Goal: Task Accomplishment & Management: Use online tool/utility

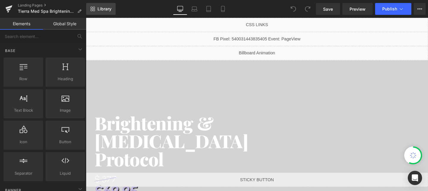
click at [110, 11] on span "Library" at bounding box center [105, 8] width 14 height 5
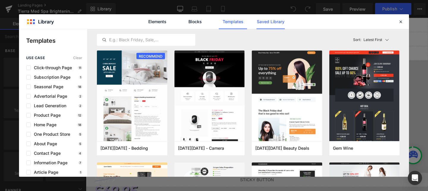
click at [271, 23] on link "Saved Library" at bounding box center [271, 21] width 28 height 15
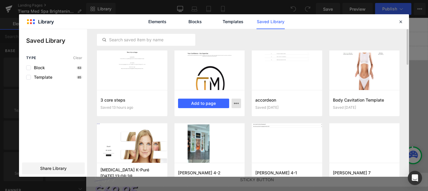
click at [236, 104] on icon "button" at bounding box center [236, 103] width 5 height 5
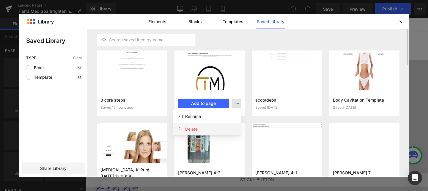
click at [216, 128] on div "Delete" at bounding box center [207, 129] width 68 height 12
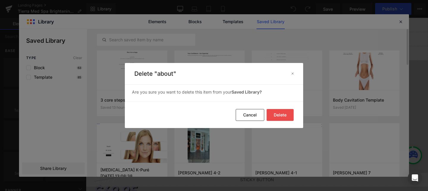
click at [281, 115] on button "Delete" at bounding box center [280, 115] width 27 height 12
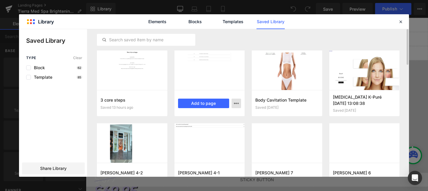
click at [239, 104] on button "button" at bounding box center [237, 104] width 10 height 10
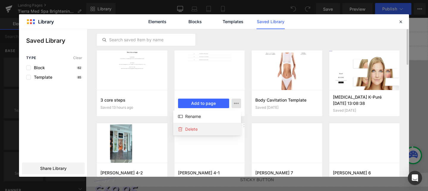
click at [211, 130] on div "Delete" at bounding box center [207, 129] width 68 height 12
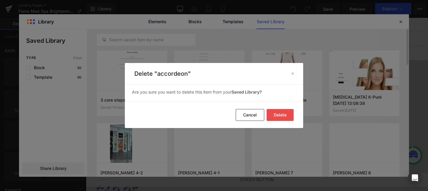
click at [284, 116] on button "Delete" at bounding box center [280, 115] width 27 height 12
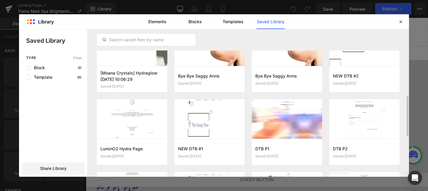
scroll to position [243, 0]
click at [213, 155] on button "Add to page" at bounding box center [203, 152] width 51 height 10
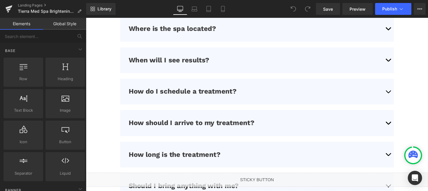
scroll to position [2031, 0]
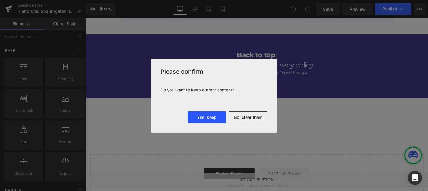
click at [209, 118] on button "Yes, keep" at bounding box center [207, 118] width 39 height 12
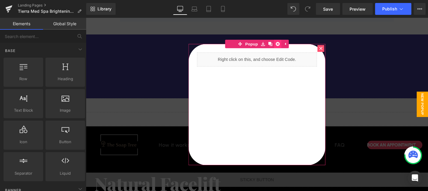
click at [288, 45] on icon at bounding box center [288, 45] width 4 height 4
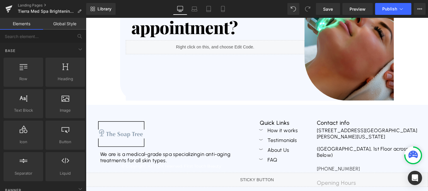
scroll to position [4076, 0]
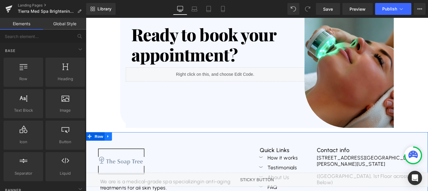
click at [112, 138] on link at bounding box center [110, 142] width 8 height 9
click at [126, 141] on icon at bounding box center [125, 143] width 4 height 4
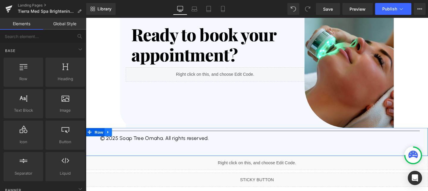
click at [112, 134] on link at bounding box center [110, 138] width 8 height 9
click at [125, 136] on icon at bounding box center [125, 138] width 4 height 4
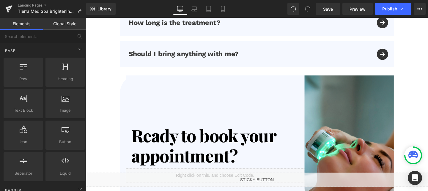
scroll to position [3963, 0]
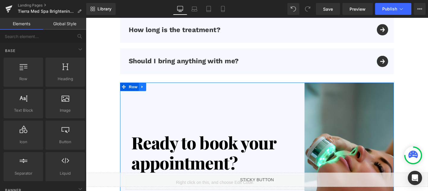
click at [145, 89] on icon at bounding box center [145, 90] width 1 height 3
click at [161, 88] on icon at bounding box center [161, 90] width 4 height 4
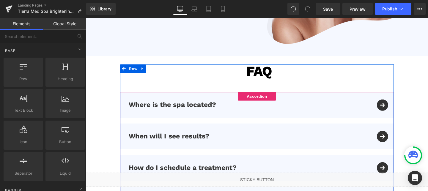
scroll to position [3729, 0]
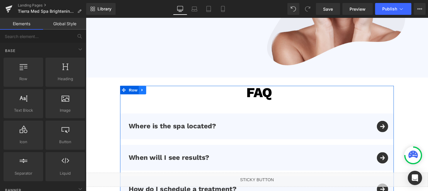
click at [144, 92] on icon at bounding box center [145, 94] width 4 height 4
click at [162, 92] on icon at bounding box center [161, 94] width 4 height 4
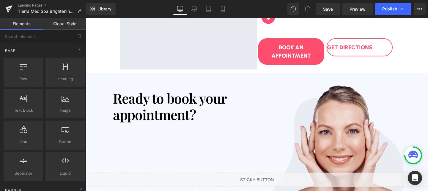
scroll to position [3542, 0]
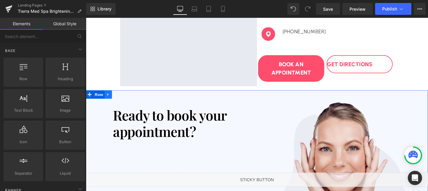
click at [113, 94] on link at bounding box center [110, 98] width 8 height 9
click at [124, 96] on icon at bounding box center [125, 98] width 4 height 4
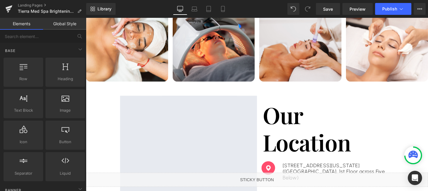
scroll to position [3357, 0]
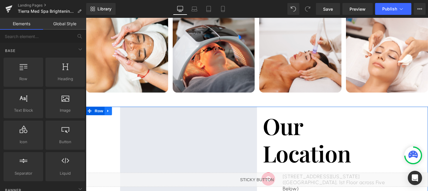
click at [111, 114] on icon at bounding box center [109, 116] width 4 height 4
click at [125, 114] on icon at bounding box center [125, 116] width 4 height 4
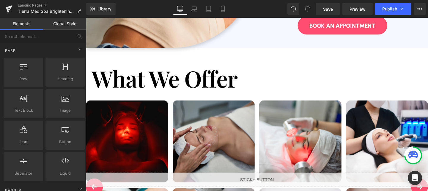
scroll to position [3159, 0]
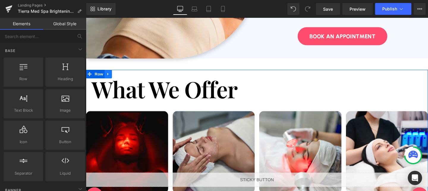
click at [111, 75] on icon at bounding box center [109, 77] width 4 height 4
click at [126, 73] on link at bounding box center [125, 77] width 8 height 9
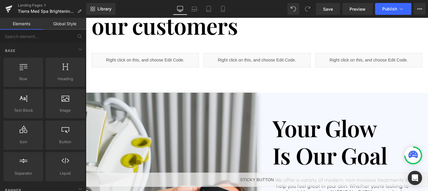
scroll to position [2882, 0]
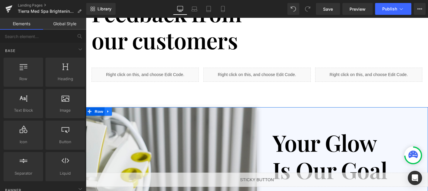
click at [109, 115] on icon at bounding box center [109, 116] width 1 height 3
click at [123, 114] on icon at bounding box center [125, 116] width 4 height 4
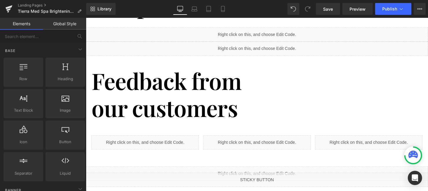
scroll to position [2784, 0]
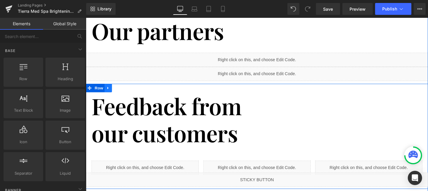
click at [111, 90] on icon at bounding box center [109, 92] width 4 height 4
click at [124, 90] on icon at bounding box center [125, 92] width 4 height 4
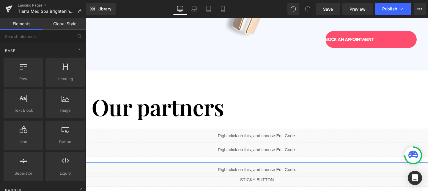
scroll to position [2695, 0]
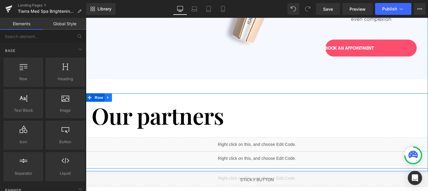
click at [110, 100] on icon at bounding box center [109, 102] width 4 height 4
click at [123, 100] on icon at bounding box center [125, 102] width 4 height 4
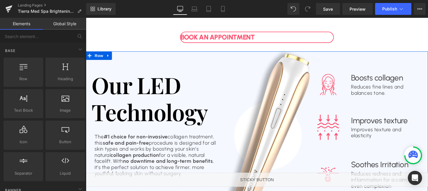
scroll to position [2513, 0]
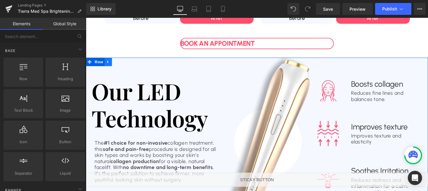
click at [111, 62] on icon at bounding box center [109, 64] width 4 height 4
click at [126, 62] on icon at bounding box center [125, 64] width 4 height 4
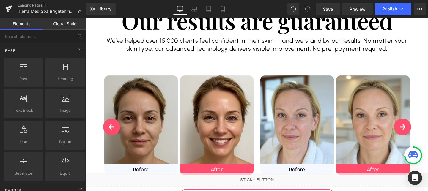
scroll to position [2351, 0]
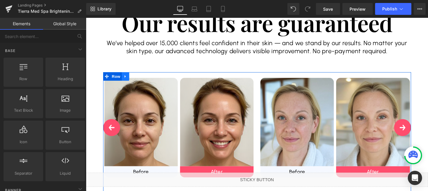
click at [129, 77] on icon at bounding box center [127, 79] width 4 height 4
click at [142, 77] on icon at bounding box center [143, 79] width 4 height 4
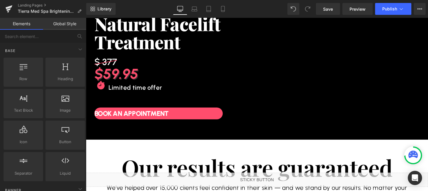
scroll to position [2191, 0]
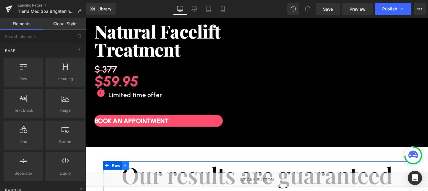
click at [128, 171] on icon at bounding box center [127, 173] width 4 height 4
click at [143, 171] on icon at bounding box center [143, 173] width 4 height 4
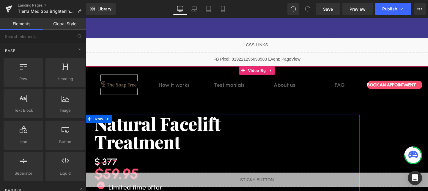
scroll to position [2094, 0]
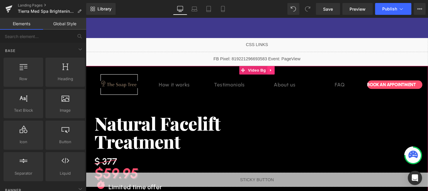
click at [280, 72] on icon at bounding box center [280, 73] width 1 height 3
click at [283, 71] on icon at bounding box center [284, 73] width 4 height 4
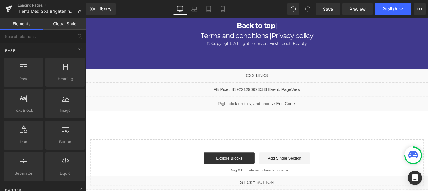
scroll to position [2046, 0]
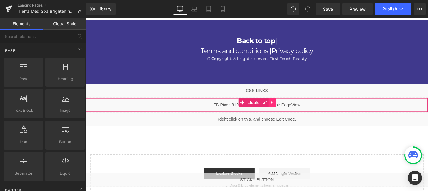
click at [282, 105] on icon at bounding box center [282, 107] width 4 height 4
click at [284, 105] on icon at bounding box center [286, 107] width 4 height 4
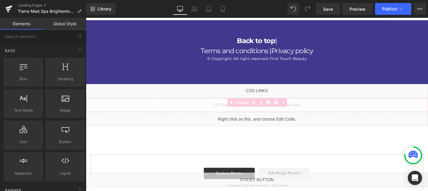
scroll to position [2031, 0]
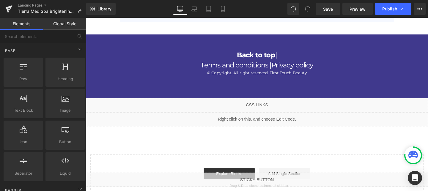
click at [280, 102] on div "Liquid" at bounding box center [266, 109] width 360 height 15
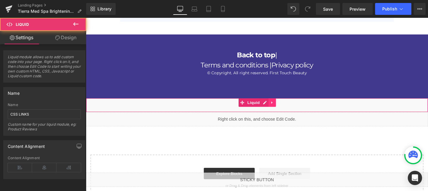
click at [280, 105] on icon at bounding box center [282, 107] width 4 height 4
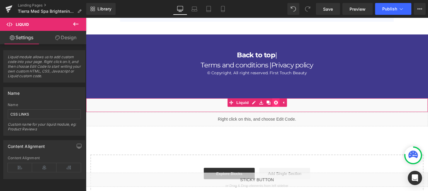
click at [284, 105] on icon at bounding box center [286, 107] width 4 height 4
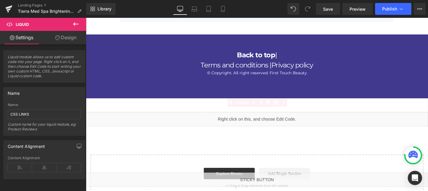
scroll to position [2016, 0]
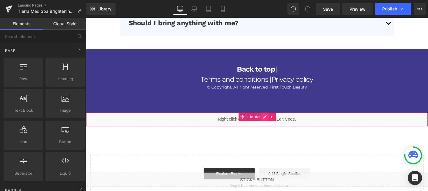
click at [274, 117] on div "Liquid" at bounding box center [266, 124] width 360 height 15
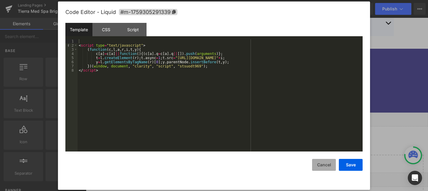
click at [325, 163] on button "Cancel" at bounding box center [324, 165] width 24 height 12
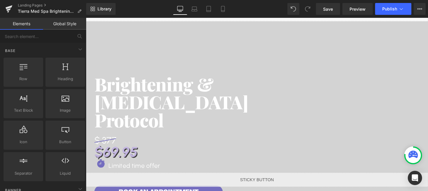
scroll to position [0, 0]
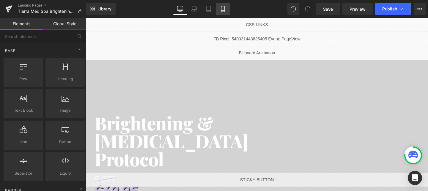
click at [222, 6] on icon at bounding box center [222, 9] width 3 height 6
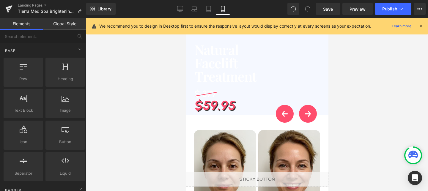
scroll to position [2600, 0]
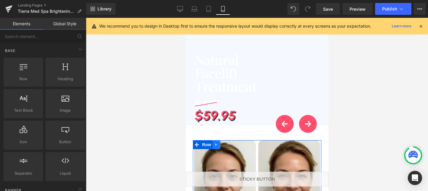
click at [218, 143] on icon at bounding box center [216, 145] width 4 height 4
click at [231, 143] on icon at bounding box center [232, 145] width 4 height 4
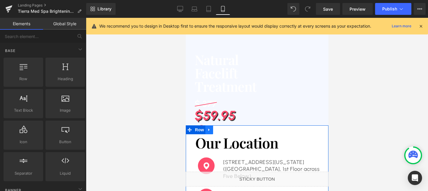
click at [210, 128] on icon at bounding box center [209, 130] width 4 height 4
click at [224, 128] on icon at bounding box center [224, 130] width 4 height 4
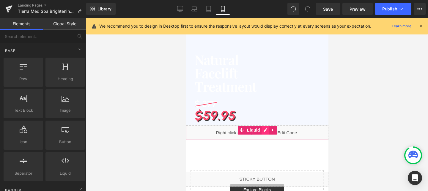
click at [264, 125] on div "Liquid" at bounding box center [257, 132] width 143 height 15
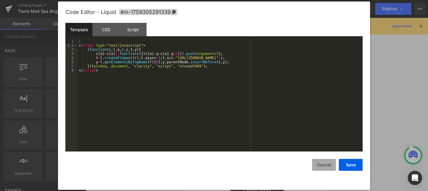
click at [327, 165] on button "Cancel" at bounding box center [324, 165] width 24 height 12
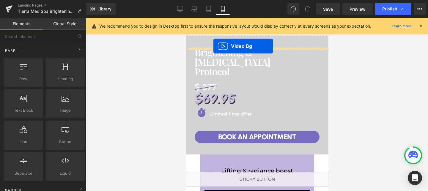
scroll to position [0, 0]
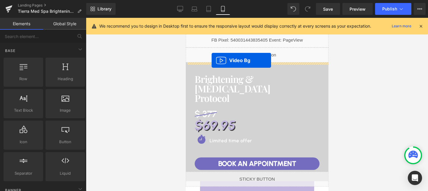
drag, startPoint x: 241, startPoint y: 81, endPoint x: 211, endPoint y: 60, distance: 36.0
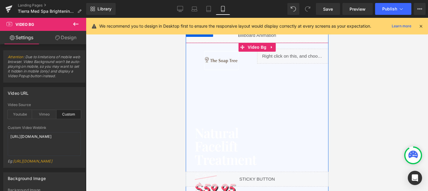
scroll to position [18, 0]
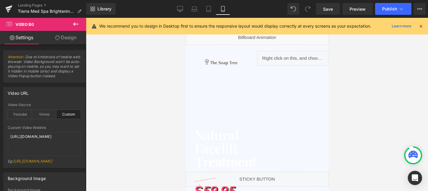
click at [167, 91] on div at bounding box center [257, 104] width 342 height 173
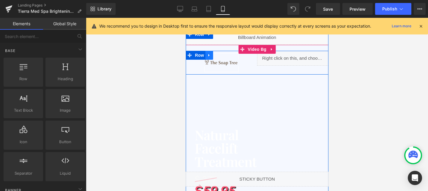
click at [209, 54] on icon at bounding box center [209, 55] width 4 height 4
click at [225, 55] on icon at bounding box center [224, 55] width 4 height 4
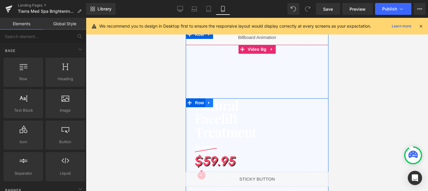
click at [209, 105] on icon at bounding box center [209, 103] width 4 height 4
click at [222, 103] on link at bounding box center [225, 102] width 8 height 9
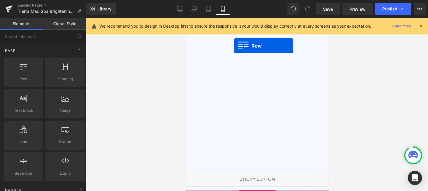
scroll to position [0, 0]
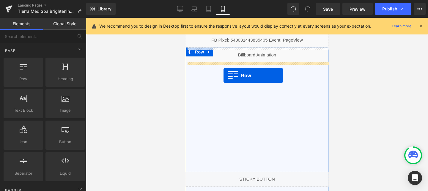
drag, startPoint x: 189, startPoint y: 129, endPoint x: 223, endPoint y: 76, distance: 63.8
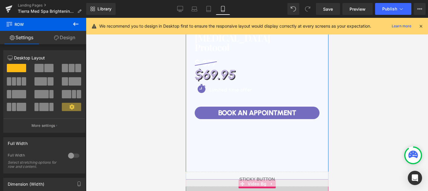
scroll to position [24, 0]
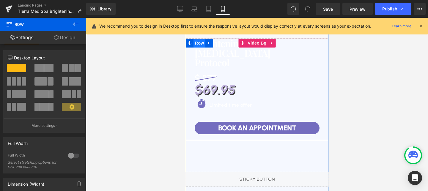
click at [201, 46] on span "Row" at bounding box center [199, 43] width 12 height 9
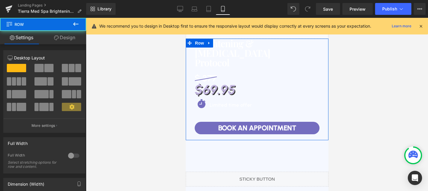
click at [59, 39] on link "Design" at bounding box center [64, 37] width 43 height 13
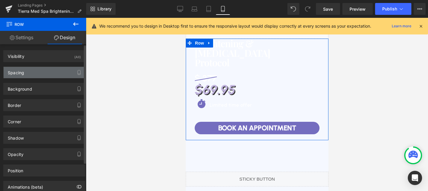
click at [23, 78] on div "Spacing" at bounding box center [44, 72] width 81 height 11
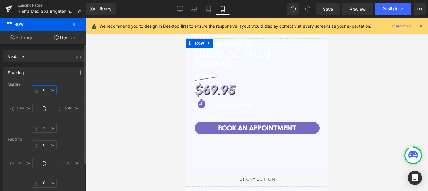
click at [43, 87] on input "0" at bounding box center [44, 90] width 25 height 10
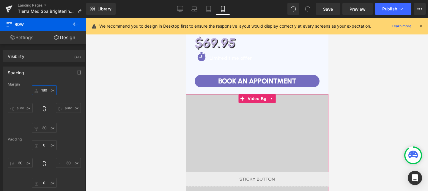
scroll to position [123, 0]
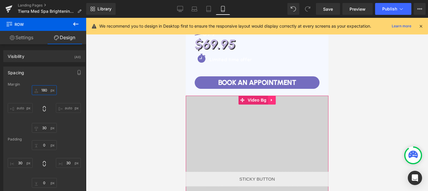
type input "180"
click at [273, 100] on icon at bounding box center [271, 100] width 4 height 4
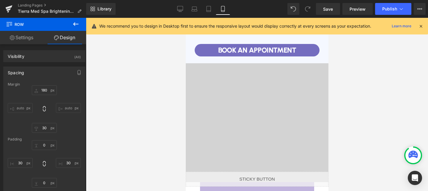
scroll to position [154, 0]
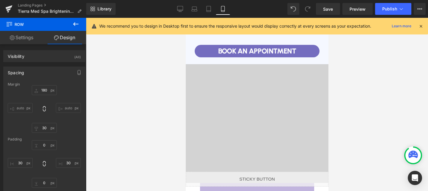
click at [275, 82] on span "Brighten. Even. [GEOGRAPHIC_DATA]. Heading Brightening & [MEDICAL_DATA] Protoco…" at bounding box center [257, 83] width 143 height 15
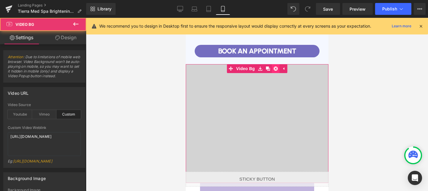
click at [277, 68] on icon at bounding box center [275, 69] width 4 height 4
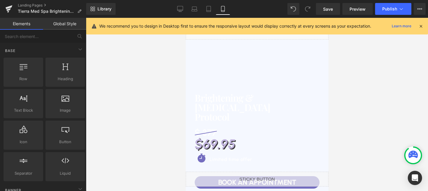
scroll to position [0, 0]
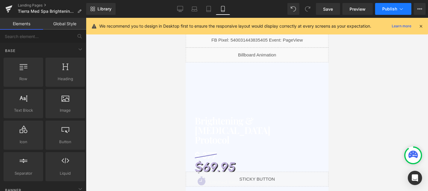
click at [389, 11] on span "Publish" at bounding box center [389, 9] width 15 height 5
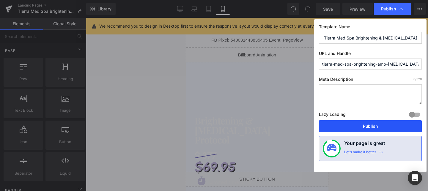
click at [374, 124] on button "Publish" at bounding box center [370, 126] width 103 height 12
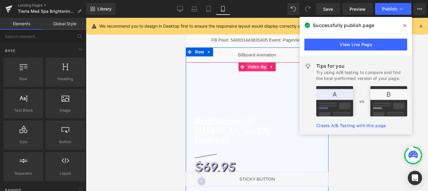
click at [258, 68] on span "Video Bg" at bounding box center [257, 66] width 22 height 9
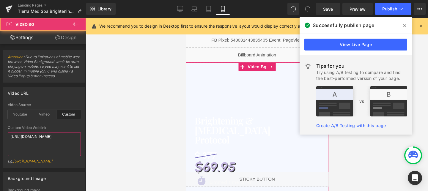
click at [33, 137] on textarea "[URL][DOMAIN_NAME]" at bounding box center [44, 144] width 73 height 24
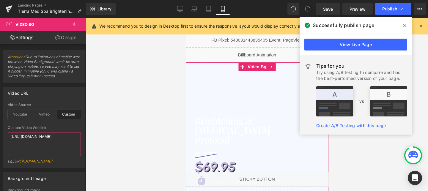
click at [33, 137] on textarea "[URL][DOMAIN_NAME]" at bounding box center [44, 144] width 73 height 24
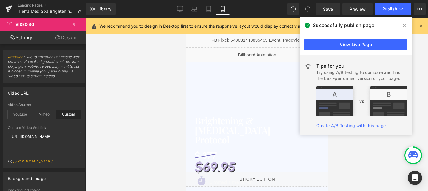
click at [404, 23] on span at bounding box center [405, 26] width 10 height 10
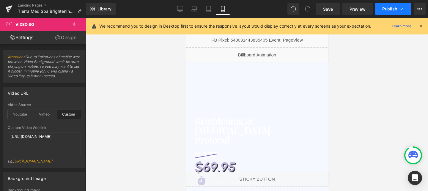
click at [386, 12] on button "Publish" at bounding box center [393, 9] width 36 height 12
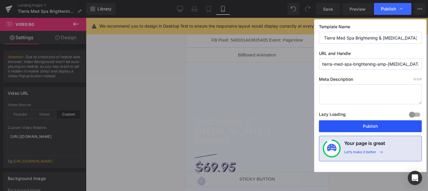
click at [361, 126] on button "Publish" at bounding box center [370, 126] width 103 height 12
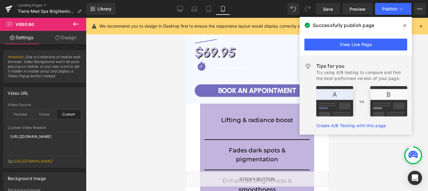
scroll to position [105, 0]
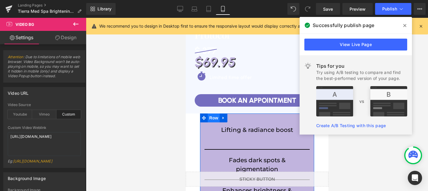
click at [214, 119] on span "Row" at bounding box center [214, 118] width 12 height 9
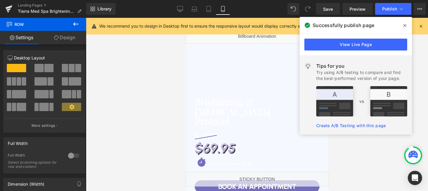
scroll to position [0, 0]
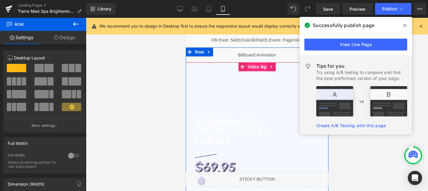
click at [254, 67] on span "Video Bg" at bounding box center [257, 66] width 22 height 9
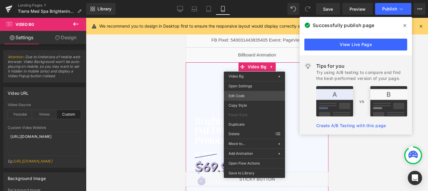
click at [250, 0] on div "Video Bg You are previewing how the will restyle your page. You can not edit El…" at bounding box center [214, 0] width 428 height 0
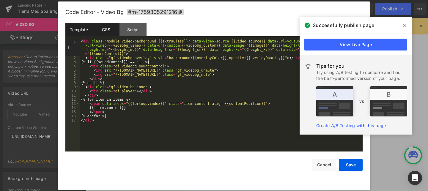
click at [99, 32] on div "CSS" at bounding box center [105, 29] width 27 height 13
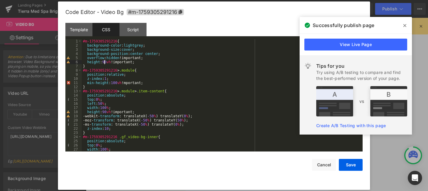
click at [105, 63] on div "#m-1759305291216 { background-color : lightgrey ; background-size : cover ; bac…" at bounding box center [221, 99] width 279 height 121
click at [350, 161] on button "Save" at bounding box center [351, 165] width 24 height 12
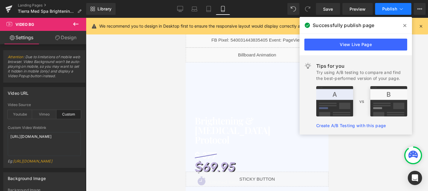
click at [387, 8] on span "Publish" at bounding box center [389, 9] width 15 height 5
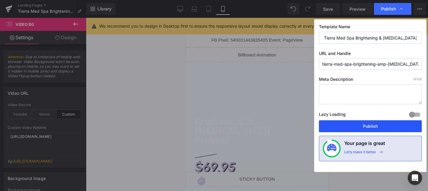
click at [379, 127] on button "Publish" at bounding box center [370, 126] width 103 height 12
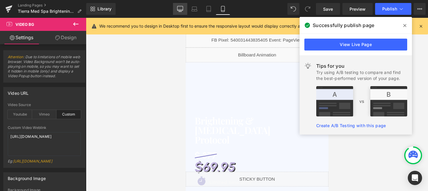
click at [183, 10] on icon at bounding box center [181, 10] width 6 height 0
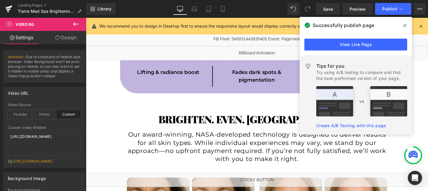
click at [406, 23] on span at bounding box center [405, 26] width 10 height 10
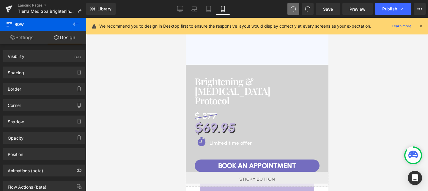
scroll to position [153, 0]
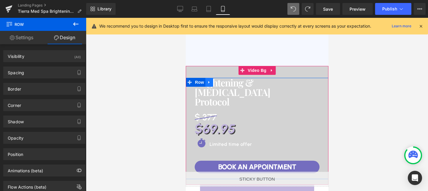
click at [208, 83] on icon at bounding box center [209, 82] width 4 height 4
click at [215, 83] on icon at bounding box center [217, 82] width 4 height 4
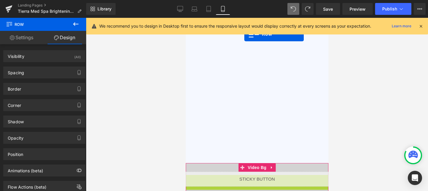
scroll to position [26, 0]
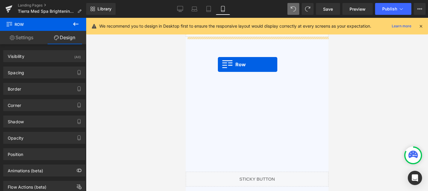
drag, startPoint x: 189, startPoint y: 113, endPoint x: 218, endPoint y: 65, distance: 56.8
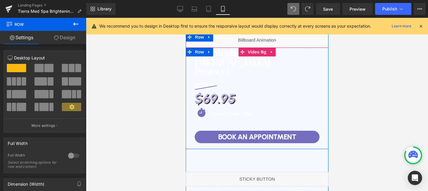
scroll to position [7, 0]
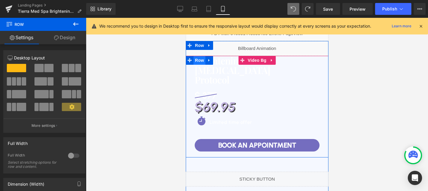
click at [201, 63] on span "Row" at bounding box center [199, 60] width 12 height 9
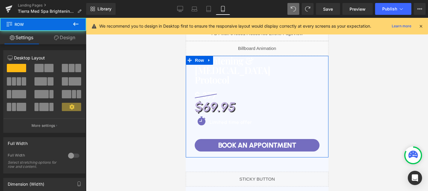
click at [67, 38] on link "Design" at bounding box center [64, 37] width 43 height 13
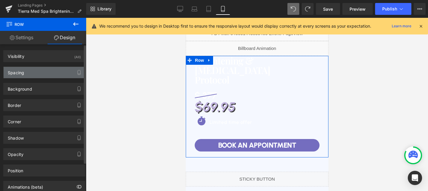
click at [46, 73] on div "Spacing" at bounding box center [44, 72] width 81 height 11
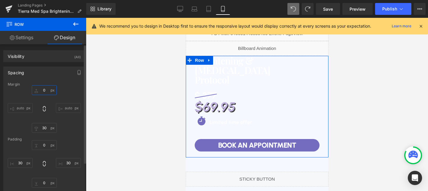
click at [41, 90] on input "text" at bounding box center [44, 90] width 25 height 10
type input "180"
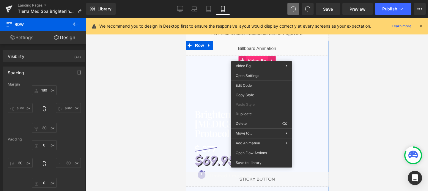
click at [261, 57] on span "Video Bg" at bounding box center [257, 60] width 22 height 9
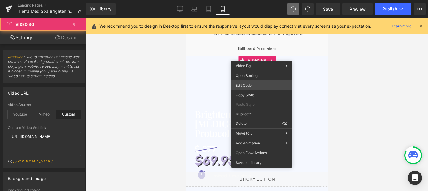
click at [245, 0] on div "Video Bg You are previewing how the will restyle your page. You can not edit El…" at bounding box center [214, 0] width 428 height 0
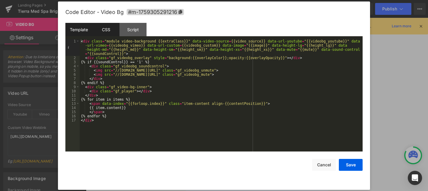
click at [111, 26] on div "CSS" at bounding box center [105, 29] width 27 height 13
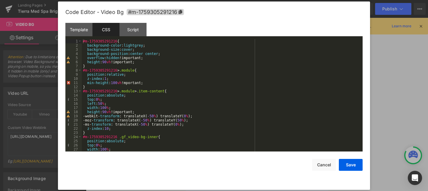
click at [107, 63] on div "#m-1759305291216 { background-color : lightgrey ; background-size : cover ; bac…" at bounding box center [221, 99] width 279 height 121
click at [352, 165] on button "Save" at bounding box center [351, 165] width 24 height 12
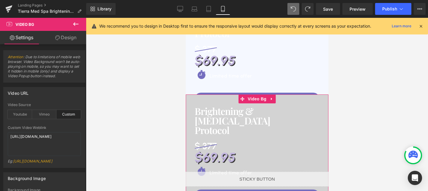
scroll to position [107, 0]
click at [257, 100] on span "Video Bg" at bounding box center [257, 98] width 22 height 9
click at [71, 37] on link "Design" at bounding box center [65, 37] width 43 height 13
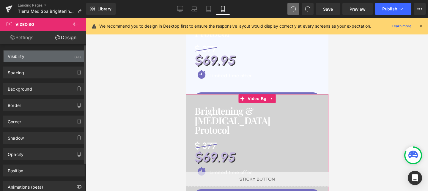
click at [63, 58] on div "Visibility (All)" at bounding box center [44, 56] width 81 height 11
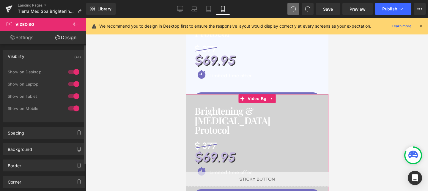
click at [74, 94] on div at bounding box center [74, 97] width 14 height 10
click at [71, 109] on div at bounding box center [74, 109] width 14 height 10
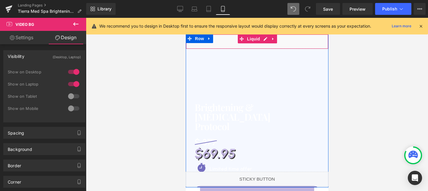
scroll to position [19, 0]
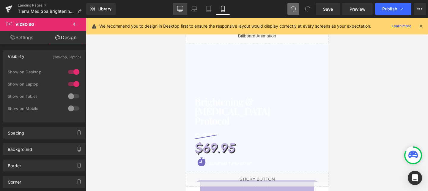
click at [179, 4] on link "Desktop" at bounding box center [180, 9] width 14 height 12
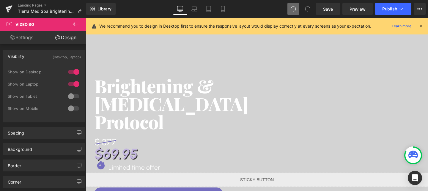
scroll to position [0, 0]
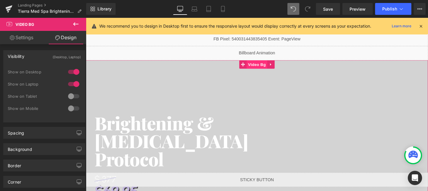
click at [267, 68] on span "Video Bg" at bounding box center [266, 66] width 22 height 9
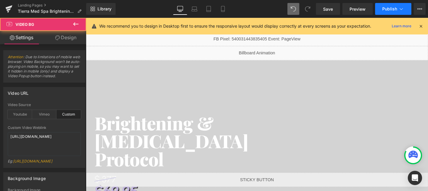
click at [394, 7] on span "Publish" at bounding box center [389, 9] width 15 height 5
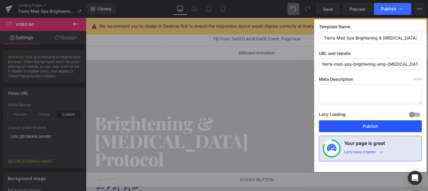
click at [356, 122] on button "Publish" at bounding box center [370, 126] width 103 height 12
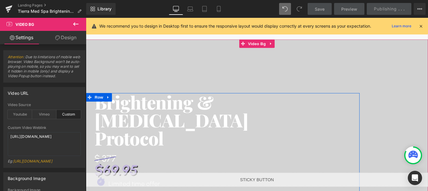
scroll to position [21, 0]
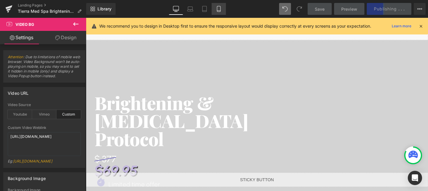
click at [219, 8] on icon at bounding box center [219, 9] width 6 height 6
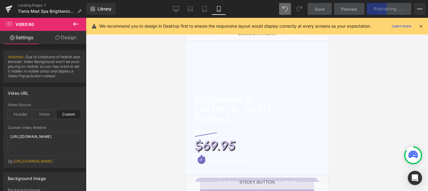
scroll to position [0, 0]
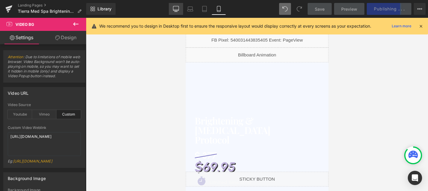
click at [174, 11] on icon at bounding box center [176, 9] width 6 height 6
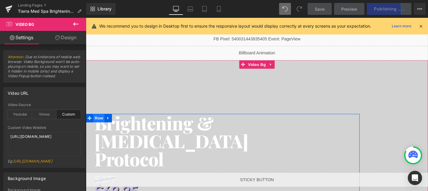
click at [96, 124] on span "Row" at bounding box center [100, 123] width 12 height 9
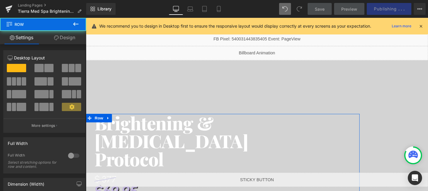
click at [67, 35] on link "Design" at bounding box center [64, 37] width 43 height 13
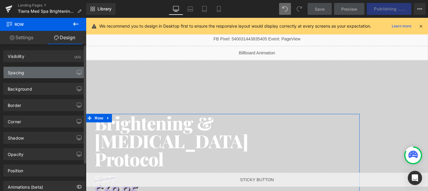
click at [34, 72] on div "Spacing" at bounding box center [44, 72] width 81 height 11
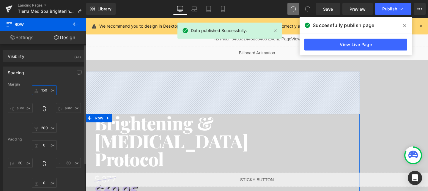
click at [43, 87] on input "150" at bounding box center [44, 90] width 25 height 10
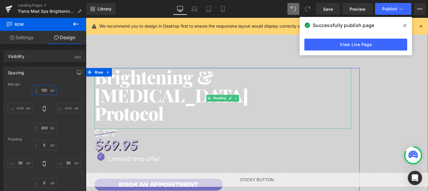
scroll to position [90, 0]
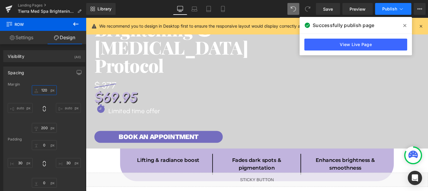
type input "120"
click at [392, 12] on button "Publish" at bounding box center [393, 9] width 36 height 12
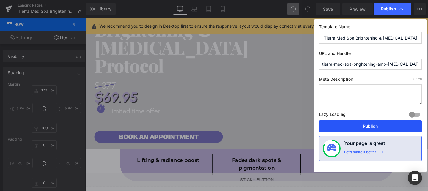
click at [377, 128] on button "Publish" at bounding box center [370, 126] width 103 height 12
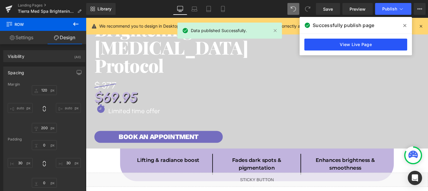
click at [339, 43] on link "View Live Page" at bounding box center [355, 45] width 103 height 12
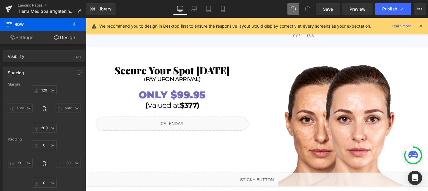
scroll to position [591, 0]
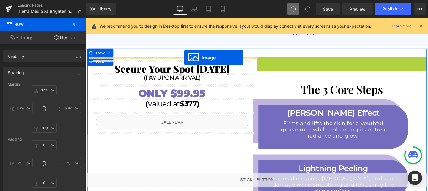
drag, startPoint x: 347, startPoint y: 123, endPoint x: 189, endPoint y: 60, distance: 170.4
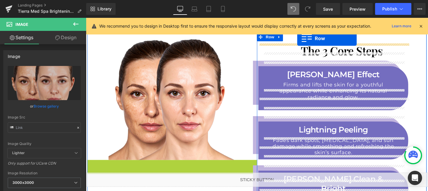
scroll to position [574, 0]
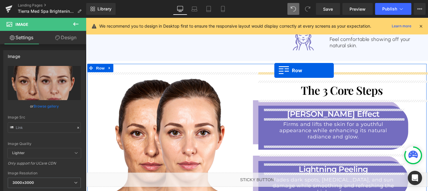
drag, startPoint x: 92, startPoint y: 66, endPoint x: 284, endPoint y: 73, distance: 191.9
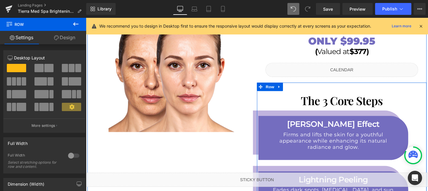
scroll to position [653, 0]
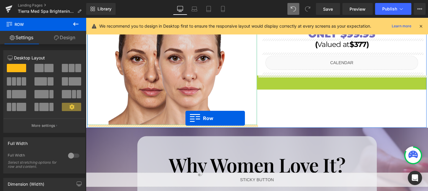
drag, startPoint x: 269, startPoint y: 83, endPoint x: 191, endPoint y: 123, distance: 88.4
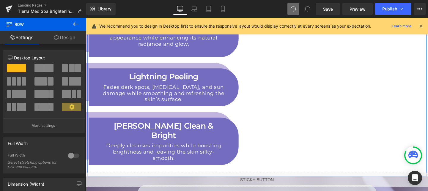
scroll to position [809, 0]
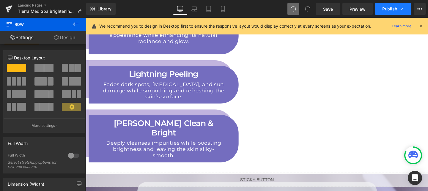
click at [383, 10] on span "Publish" at bounding box center [389, 9] width 15 height 5
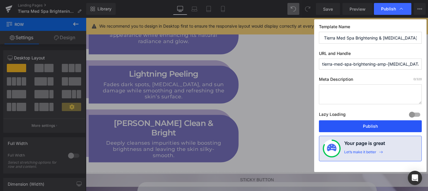
click at [381, 125] on button "Publish" at bounding box center [370, 126] width 103 height 12
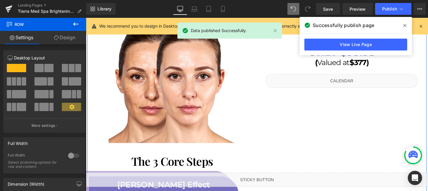
scroll to position [531, 0]
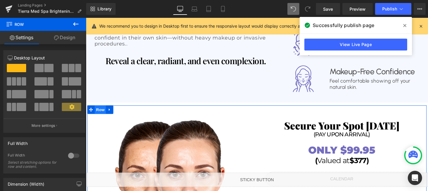
click at [103, 112] on span "Row" at bounding box center [101, 114] width 12 height 9
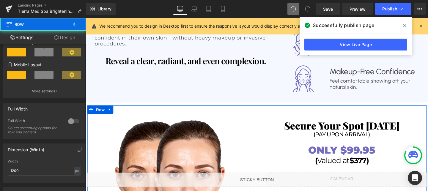
scroll to position [122, 0]
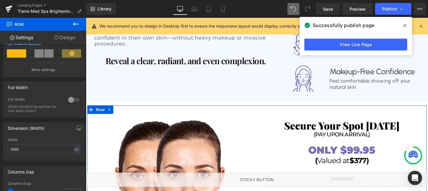
click at [72, 100] on div at bounding box center [74, 100] width 14 height 10
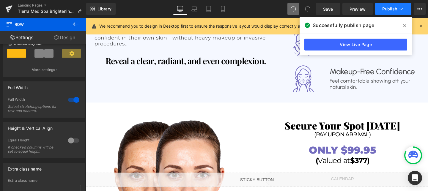
click at [383, 4] on button "Publish" at bounding box center [393, 9] width 36 height 12
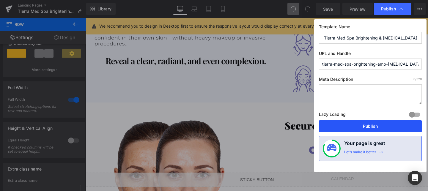
click at [382, 128] on button "Publish" at bounding box center [370, 126] width 103 height 12
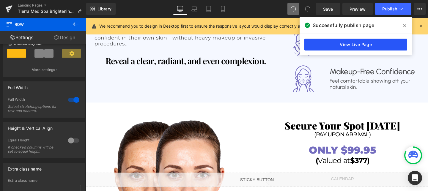
click at [376, 44] on link "View Live Page" at bounding box center [355, 45] width 103 height 12
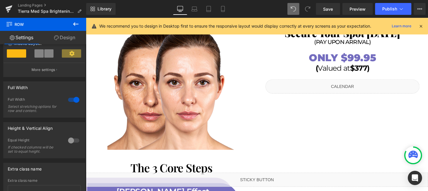
scroll to position [708, 0]
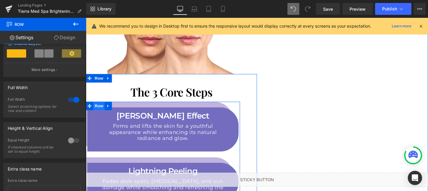
click at [101, 113] on span "Row" at bounding box center [100, 110] width 12 height 9
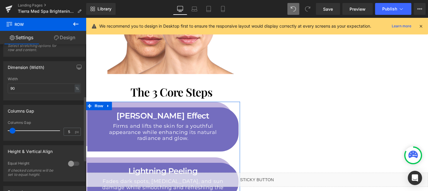
scroll to position [118, 0]
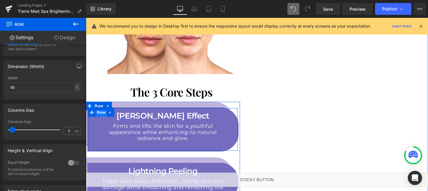
click at [99, 120] on span "Row" at bounding box center [102, 117] width 12 height 9
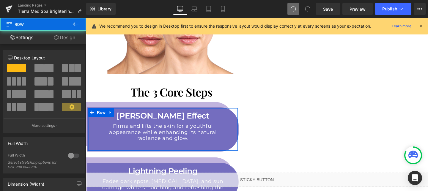
click at [70, 40] on link "Design" at bounding box center [64, 37] width 43 height 13
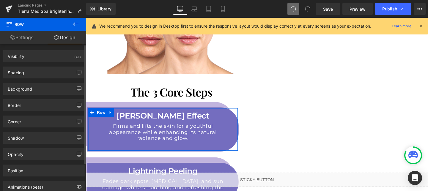
click at [28, 78] on div "Spacing [GEOGRAPHIC_DATA] 20 auto 20 auto [GEOGRAPHIC_DATA] 10 0 10 0 Setup Glo…" at bounding box center [44, 73] width 82 height 12
click at [31, 75] on div "Spacing" at bounding box center [44, 72] width 81 height 11
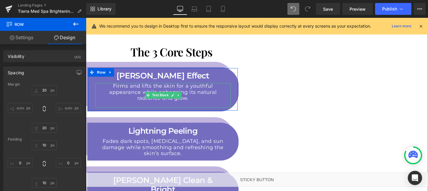
scroll to position [751, 0]
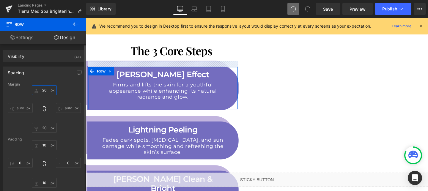
click at [46, 90] on input "20" at bounding box center [44, 90] width 25 height 10
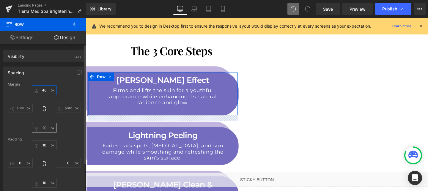
type input "40"
click at [43, 126] on input "20" at bounding box center [44, 128] width 25 height 10
type input "40"
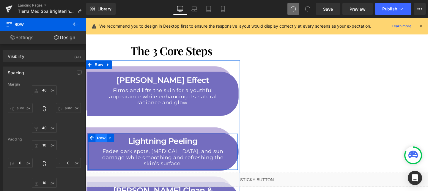
click at [102, 142] on span "Row" at bounding box center [102, 144] width 12 height 9
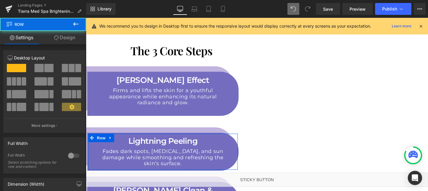
click at [63, 36] on link "Design" at bounding box center [64, 37] width 43 height 13
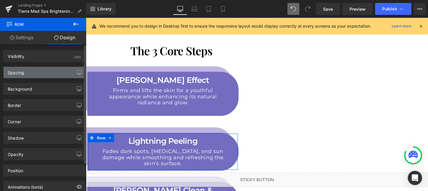
click at [40, 74] on div "Spacing" at bounding box center [44, 72] width 81 height 11
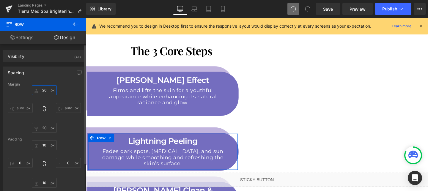
click at [48, 90] on input "text" at bounding box center [44, 90] width 25 height 10
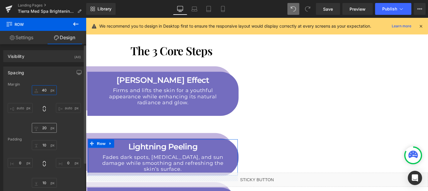
type input "40"
click at [44, 128] on input "text" at bounding box center [44, 128] width 25 height 10
type input "40"
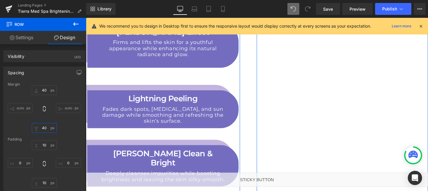
scroll to position [824, 0]
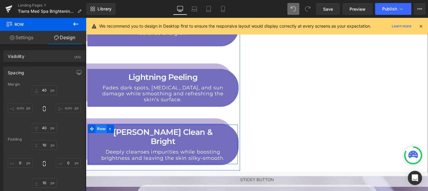
click at [104, 132] on span "Row" at bounding box center [102, 134] width 12 height 9
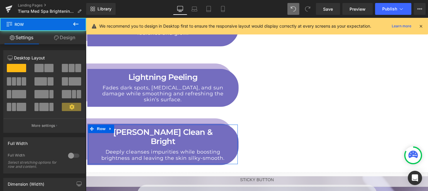
click at [68, 43] on link "Design" at bounding box center [64, 37] width 43 height 13
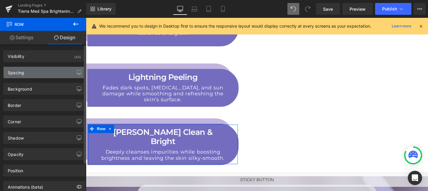
click at [43, 72] on div "Spacing" at bounding box center [44, 72] width 81 height 11
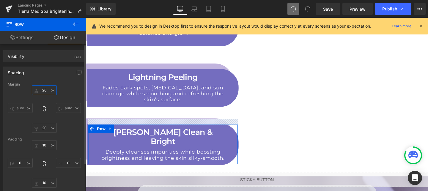
click at [43, 88] on input "20" at bounding box center [44, 90] width 25 height 10
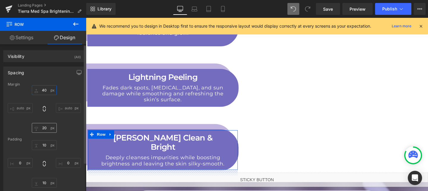
type input "40"
click at [45, 126] on input "20" at bounding box center [44, 128] width 25 height 10
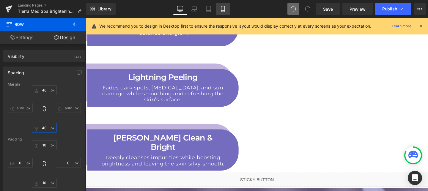
type input "40"
click at [223, 11] on icon at bounding box center [223, 9] width 6 height 6
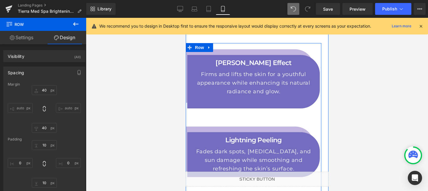
scroll to position [1016, 0]
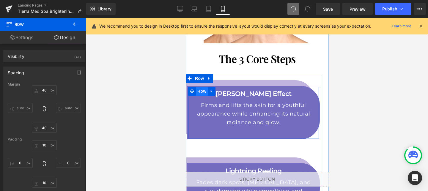
click at [201, 87] on span "Row" at bounding box center [202, 91] width 12 height 9
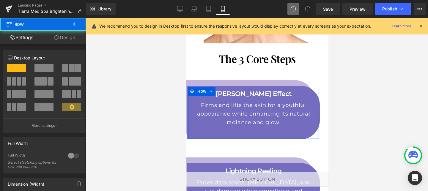
click at [68, 41] on link "Design" at bounding box center [64, 37] width 43 height 13
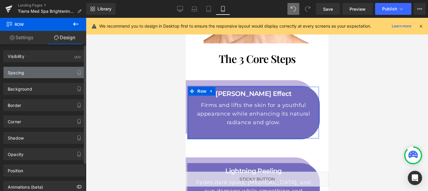
click at [49, 68] on div "Spacing" at bounding box center [44, 72] width 81 height 11
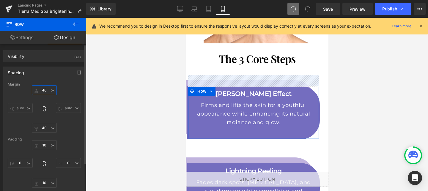
click at [46, 93] on input "40" at bounding box center [44, 90] width 25 height 10
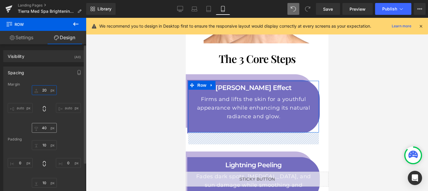
type input "20"
click at [41, 127] on input "40" at bounding box center [44, 128] width 25 height 10
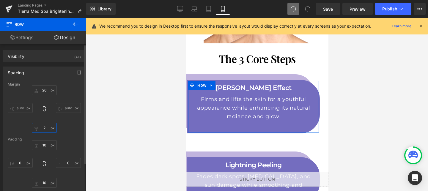
type input "20"
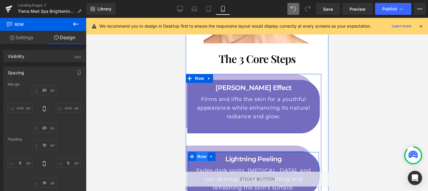
click at [203, 152] on span "Row" at bounding box center [202, 156] width 12 height 9
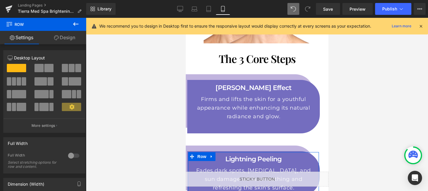
click at [68, 32] on link "Design" at bounding box center [64, 37] width 43 height 13
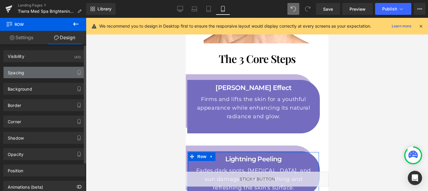
click at [44, 72] on div "Spacing" at bounding box center [44, 72] width 81 height 11
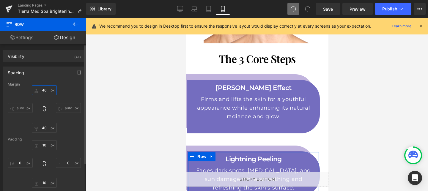
click at [46, 92] on input "text" at bounding box center [44, 90] width 25 height 10
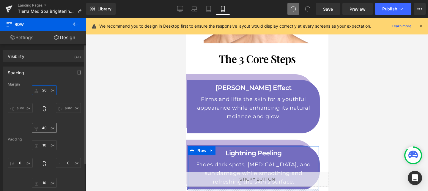
type input "20"
click at [43, 128] on input "text" at bounding box center [44, 128] width 25 height 10
type input "20"
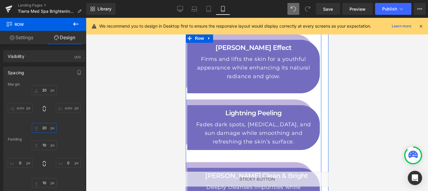
scroll to position [1072, 0]
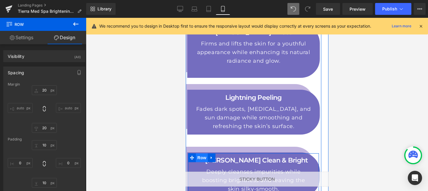
click at [200, 153] on span "Row" at bounding box center [202, 157] width 12 height 9
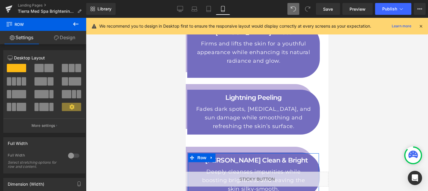
click at [67, 37] on link "Design" at bounding box center [64, 37] width 43 height 13
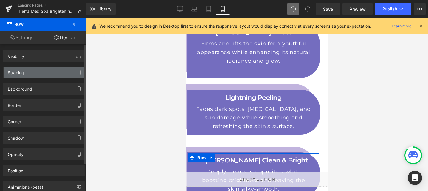
click at [45, 76] on div "Spacing" at bounding box center [44, 72] width 81 height 11
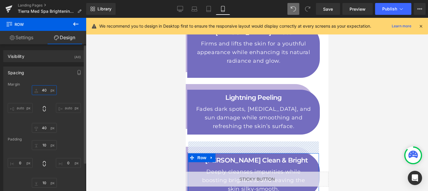
click at [45, 89] on input "40" at bounding box center [44, 90] width 25 height 10
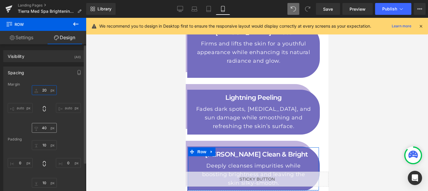
type input "20"
click at [43, 125] on input "40" at bounding box center [44, 128] width 25 height 10
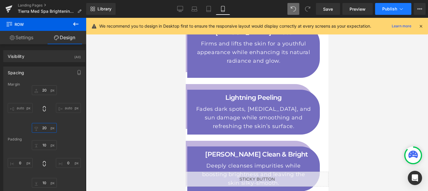
type input "20"
click at [391, 4] on button "Publish" at bounding box center [393, 9] width 36 height 12
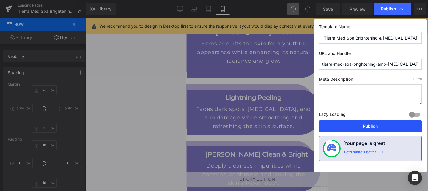
click at [376, 123] on button "Publish" at bounding box center [370, 126] width 103 height 12
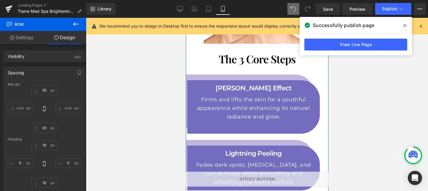
scroll to position [1010, 0]
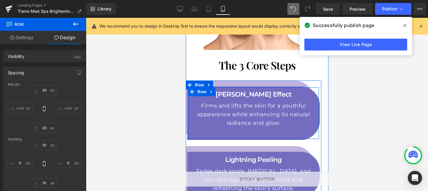
click at [202, 87] on span "Row" at bounding box center [202, 91] width 12 height 9
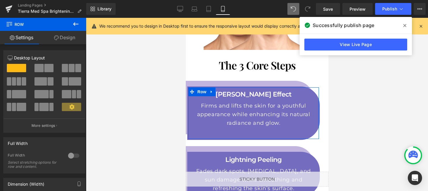
click at [64, 39] on link "Design" at bounding box center [64, 37] width 43 height 13
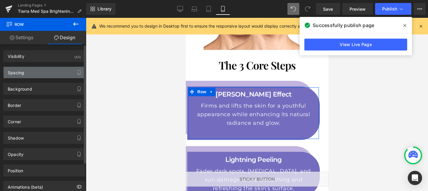
click at [49, 76] on div "Spacing" at bounding box center [44, 72] width 81 height 11
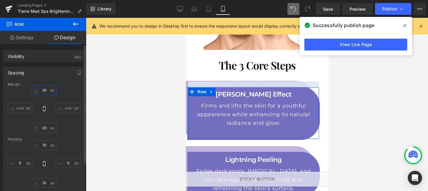
click at [45, 90] on input "20" at bounding box center [44, 90] width 25 height 10
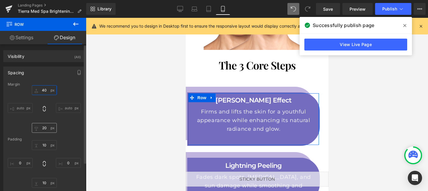
type input "40"
click at [46, 131] on input "20" at bounding box center [44, 128] width 25 height 10
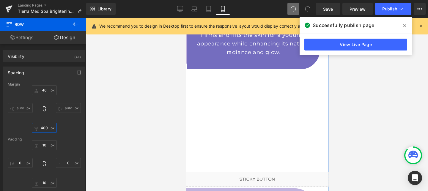
scroll to position [1094, 0]
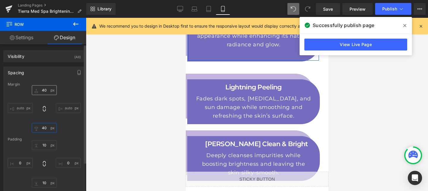
type input "40"
click at [45, 90] on input "40" at bounding box center [44, 90] width 25 height 10
type input "20"
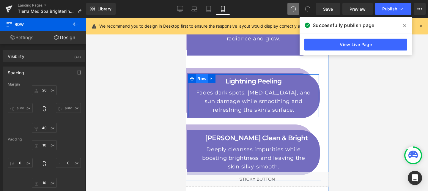
click at [204, 74] on span "Row" at bounding box center [202, 78] width 12 height 9
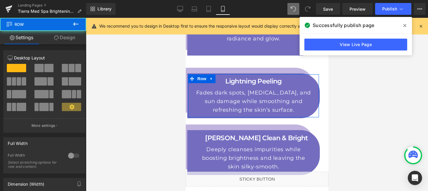
click at [64, 39] on link "Design" at bounding box center [64, 37] width 43 height 13
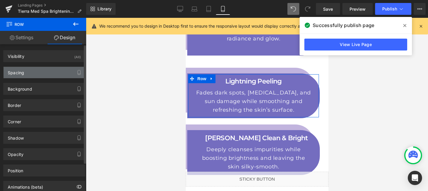
click at [37, 72] on div "Spacing" at bounding box center [44, 72] width 81 height 11
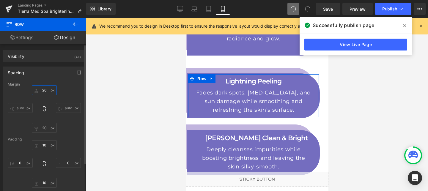
click at [45, 93] on input "20" at bounding box center [44, 90] width 25 height 10
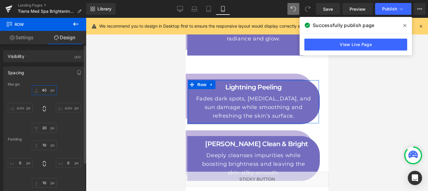
type input "4"
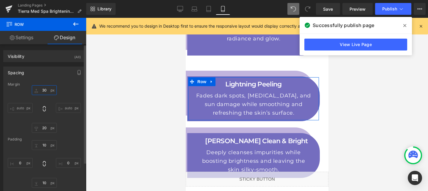
type input "30"
click at [46, 133] on div "Margin 30 auto 20 auto [GEOGRAPHIC_DATA] 10 0 10 0 Setup Global Style" at bounding box center [44, 141] width 81 height 119
click at [45, 129] on input "20" at bounding box center [44, 128] width 25 height 10
type input "30"
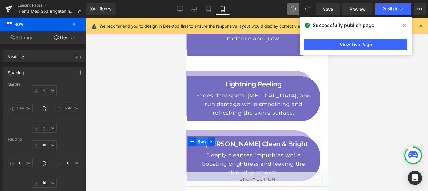
click at [200, 137] on span "Row" at bounding box center [202, 141] width 12 height 9
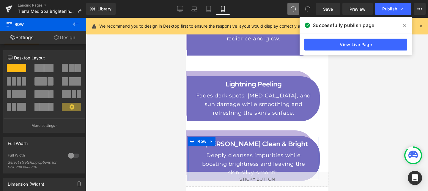
click at [62, 43] on link "Design" at bounding box center [64, 37] width 43 height 13
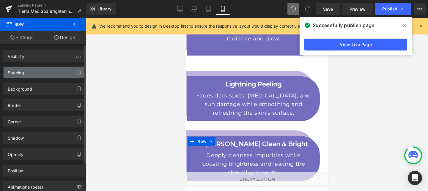
click at [32, 68] on div "Spacing" at bounding box center [44, 72] width 81 height 11
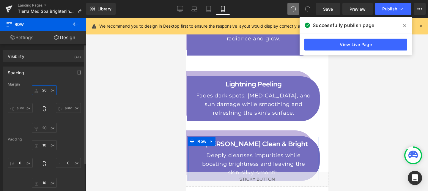
click at [47, 92] on input "20" at bounding box center [44, 90] width 25 height 10
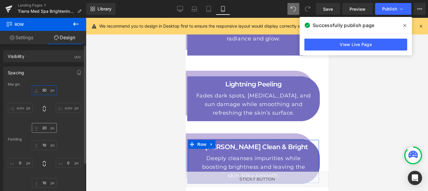
type input "30"
click at [47, 128] on input "20" at bounding box center [44, 128] width 25 height 10
type input "30"
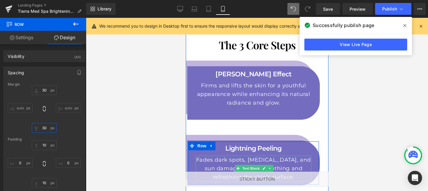
scroll to position [1012, 0]
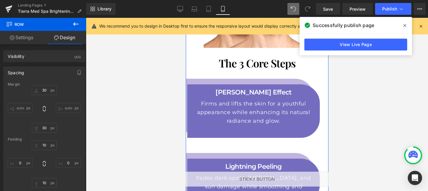
click at [250, 100] on div "Firms and lifts the skin for a youthful appearance while enhancing its natural …" at bounding box center [253, 117] width 116 height 34
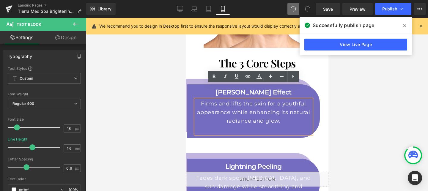
click at [203, 79] on div "[PERSON_NAME] Effect Text Block Firms and lifts the skin for a youthful appeara…" at bounding box center [254, 177] width 136 height 197
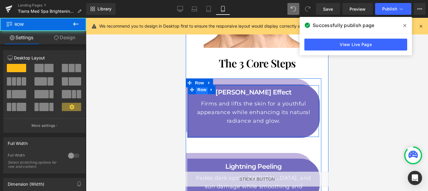
click at [203, 85] on span "Row" at bounding box center [202, 89] width 12 height 9
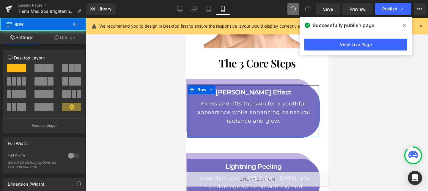
click at [72, 37] on link "Design" at bounding box center [64, 37] width 43 height 13
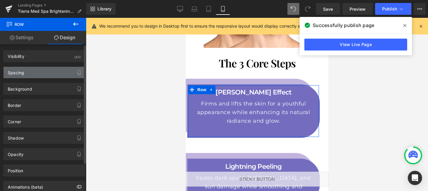
click at [43, 73] on div "Spacing" at bounding box center [44, 72] width 81 height 11
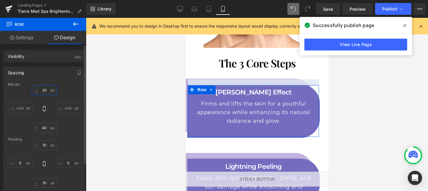
click at [44, 93] on input "20" at bounding box center [44, 90] width 25 height 10
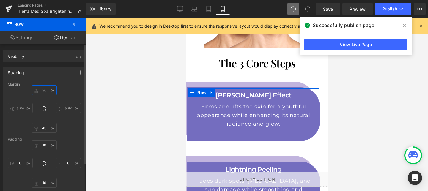
type input "3"
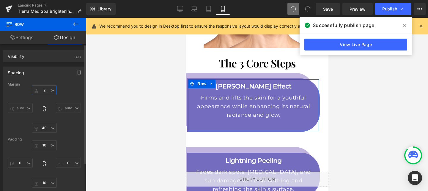
type input "20"
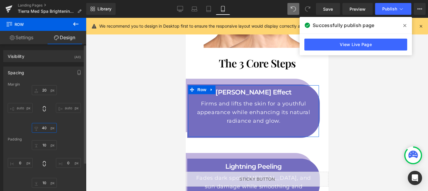
click at [43, 125] on input "40" at bounding box center [44, 128] width 25 height 10
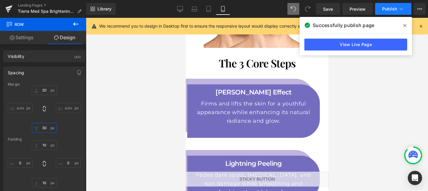
type input "30"
click at [402, 8] on icon at bounding box center [401, 9] width 6 height 6
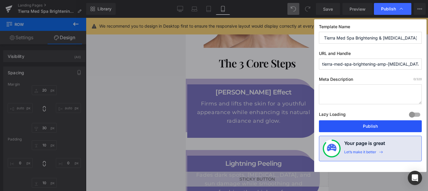
click at [397, 127] on button "Publish" at bounding box center [370, 126] width 103 height 12
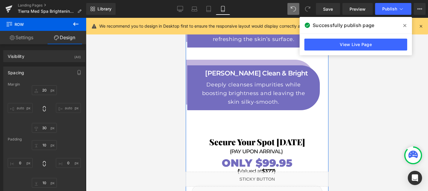
scroll to position [1168, 0]
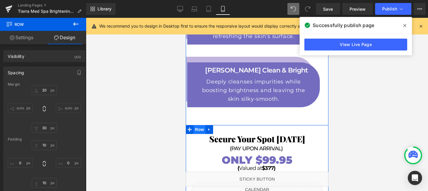
click at [201, 125] on span "Row" at bounding box center [199, 129] width 12 height 9
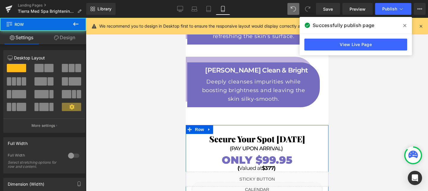
click at [60, 38] on link "Design" at bounding box center [64, 37] width 43 height 13
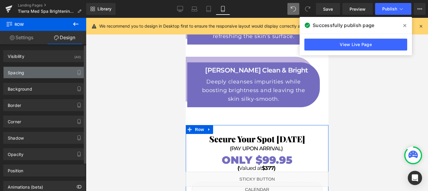
click at [34, 74] on div "Spacing" at bounding box center [44, 72] width 81 height 11
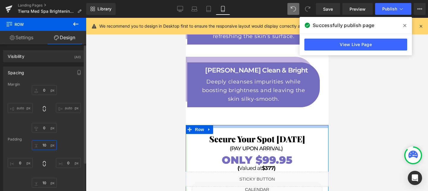
click at [44, 145] on input "10" at bounding box center [44, 145] width 25 height 10
type input "0"
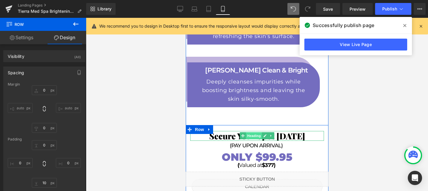
click at [250, 132] on span "Heading" at bounding box center [254, 135] width 16 height 7
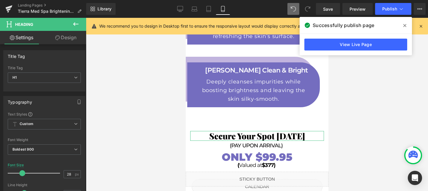
click at [75, 40] on link "Design" at bounding box center [65, 37] width 43 height 13
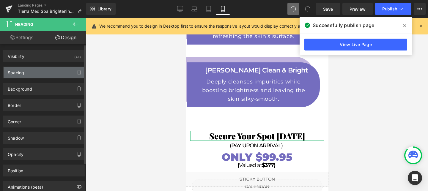
click at [49, 67] on div "Spacing" at bounding box center [44, 72] width 81 height 11
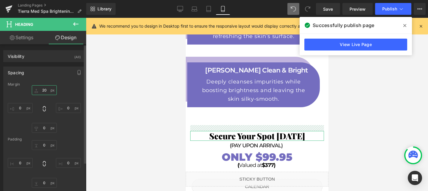
click at [46, 92] on input "20" at bounding box center [44, 90] width 25 height 10
type input "o"
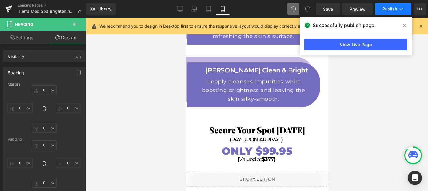
click at [384, 7] on span "Publish" at bounding box center [389, 9] width 15 height 5
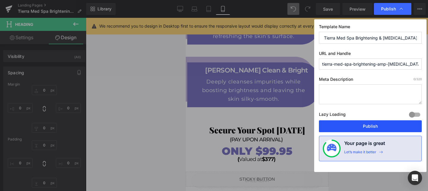
click at [356, 128] on button "Publish" at bounding box center [370, 126] width 103 height 12
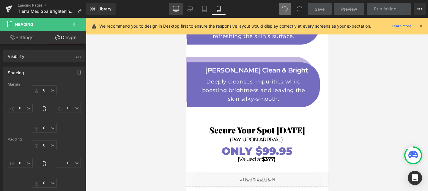
click at [175, 13] on link "Desktop" at bounding box center [176, 9] width 14 height 12
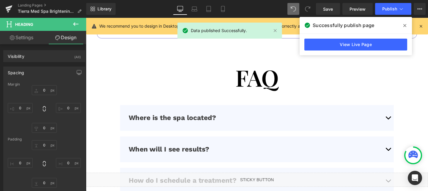
scroll to position [1782, 0]
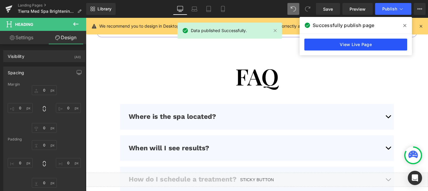
click at [349, 42] on link "View Live Page" at bounding box center [355, 45] width 103 height 12
